Goal: Information Seeking & Learning: Learn about a topic

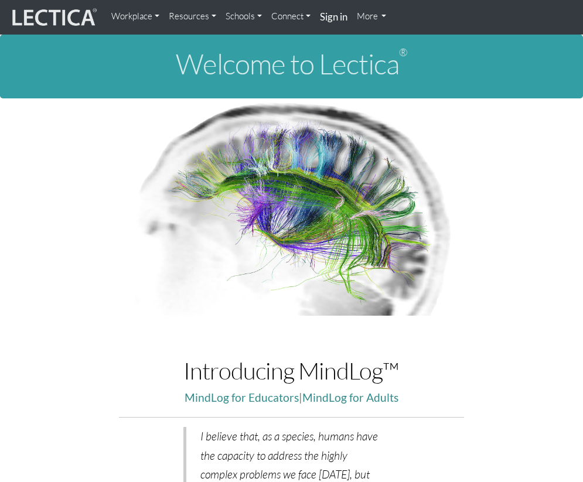
click at [196, 12] on link "Resources" at bounding box center [192, 16] width 57 height 23
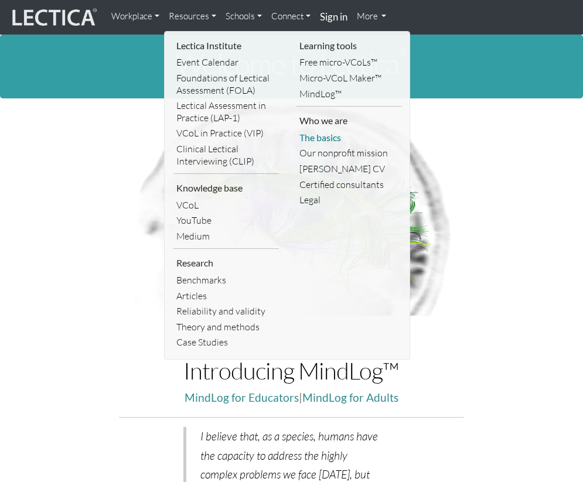
click at [333, 138] on link "The basics" at bounding box center [350, 138] width 106 height 16
